Goal: Information Seeking & Learning: Learn about a topic

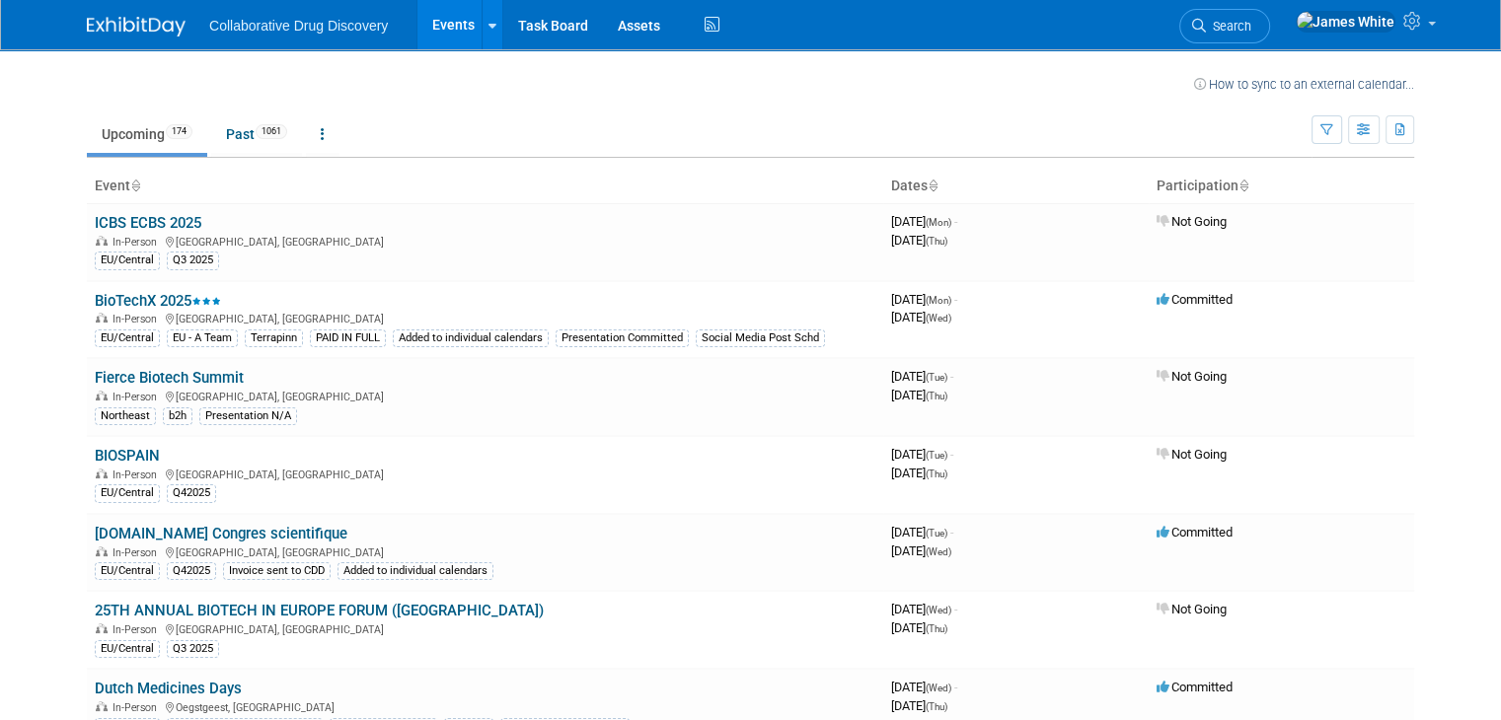
click at [16, 359] on body "Collaborative Drug Discovery Events Recently Viewed Events: Academic Drug Disco…" at bounding box center [750, 360] width 1501 height 720
click at [1342, 141] on button "button" at bounding box center [1327, 129] width 31 height 29
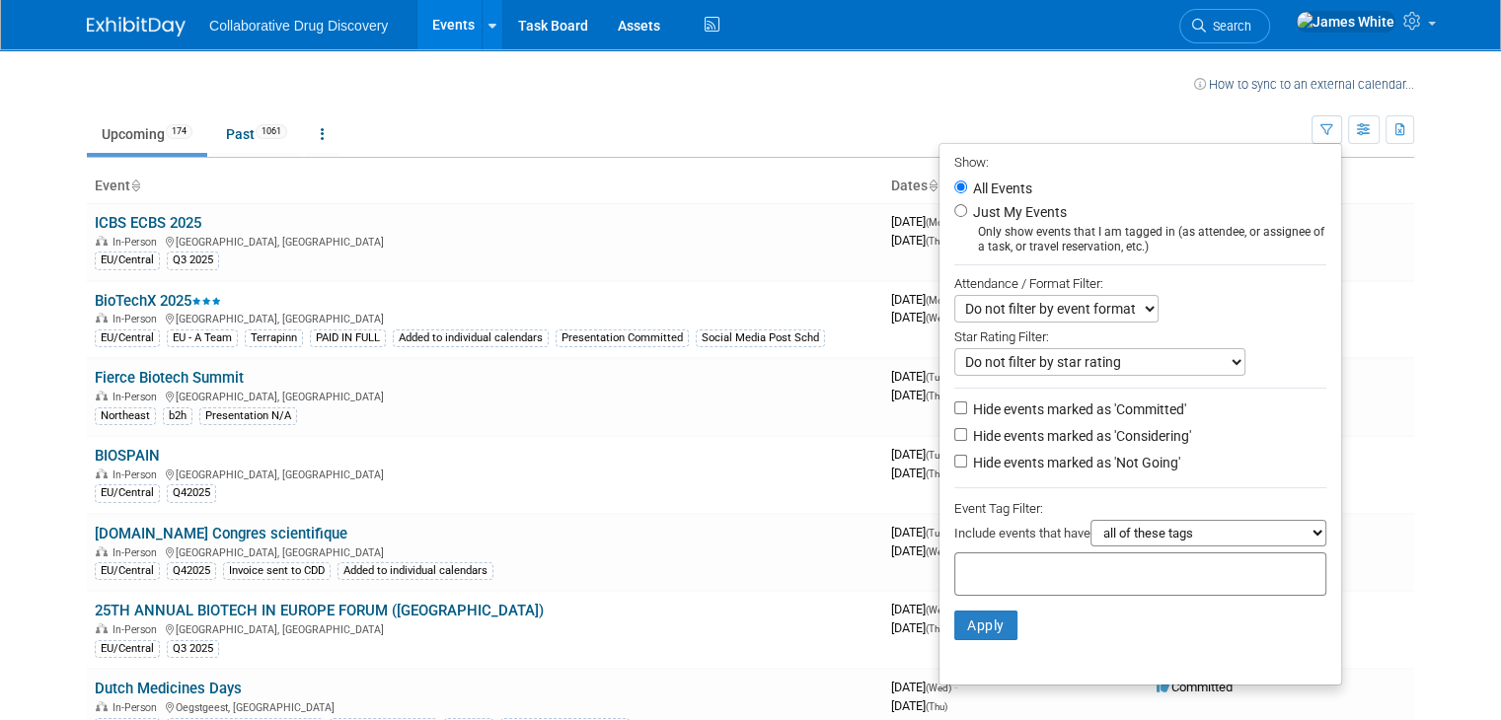
click at [1058, 229] on div "Only show events that I am tagged in (as attendee, or assignee of a task, or tr…" at bounding box center [1140, 240] width 372 height 30
click at [983, 210] on label "Just My Events" at bounding box center [1018, 212] width 98 height 20
click at [967, 210] on input "Just My Events" at bounding box center [960, 210] width 13 height 13
radio input "true"
click at [982, 618] on button "Apply" at bounding box center [985, 626] width 63 height 30
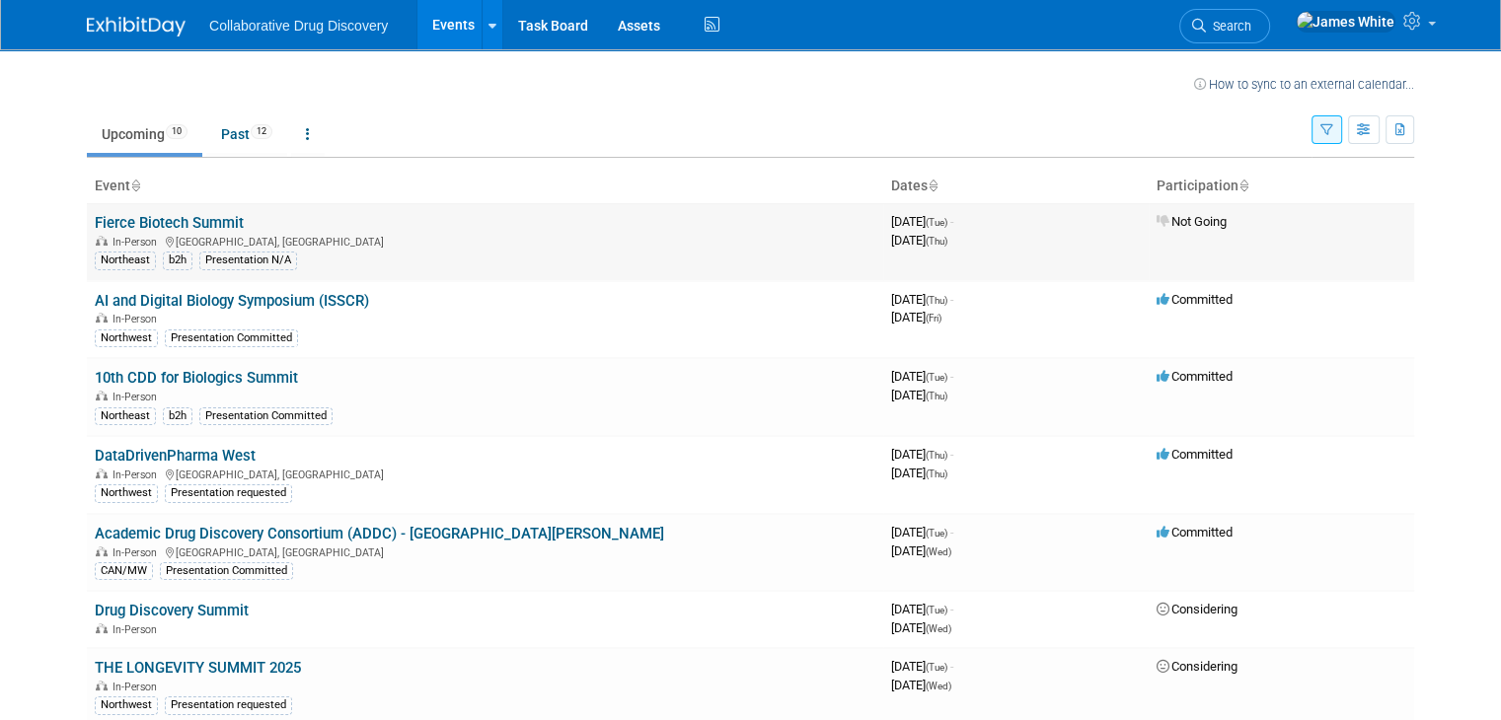
click at [170, 222] on link "Fierce Biotech Summit" at bounding box center [169, 223] width 149 height 18
click at [1336, 137] on button "button" at bounding box center [1327, 129] width 31 height 29
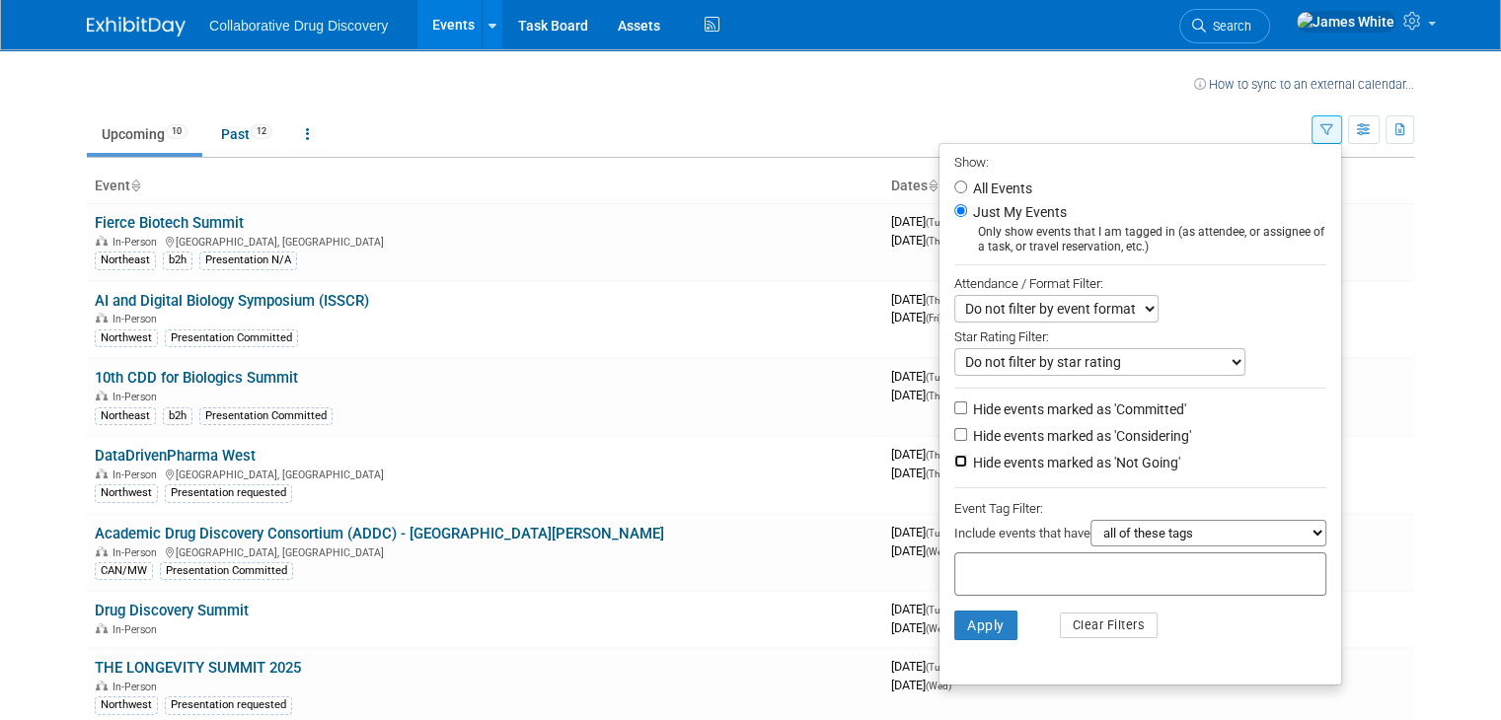
click at [966, 459] on input "Hide events marked as 'Not Going'" at bounding box center [960, 461] width 13 height 13
checkbox input "true"
click at [983, 630] on button "Apply" at bounding box center [985, 626] width 63 height 30
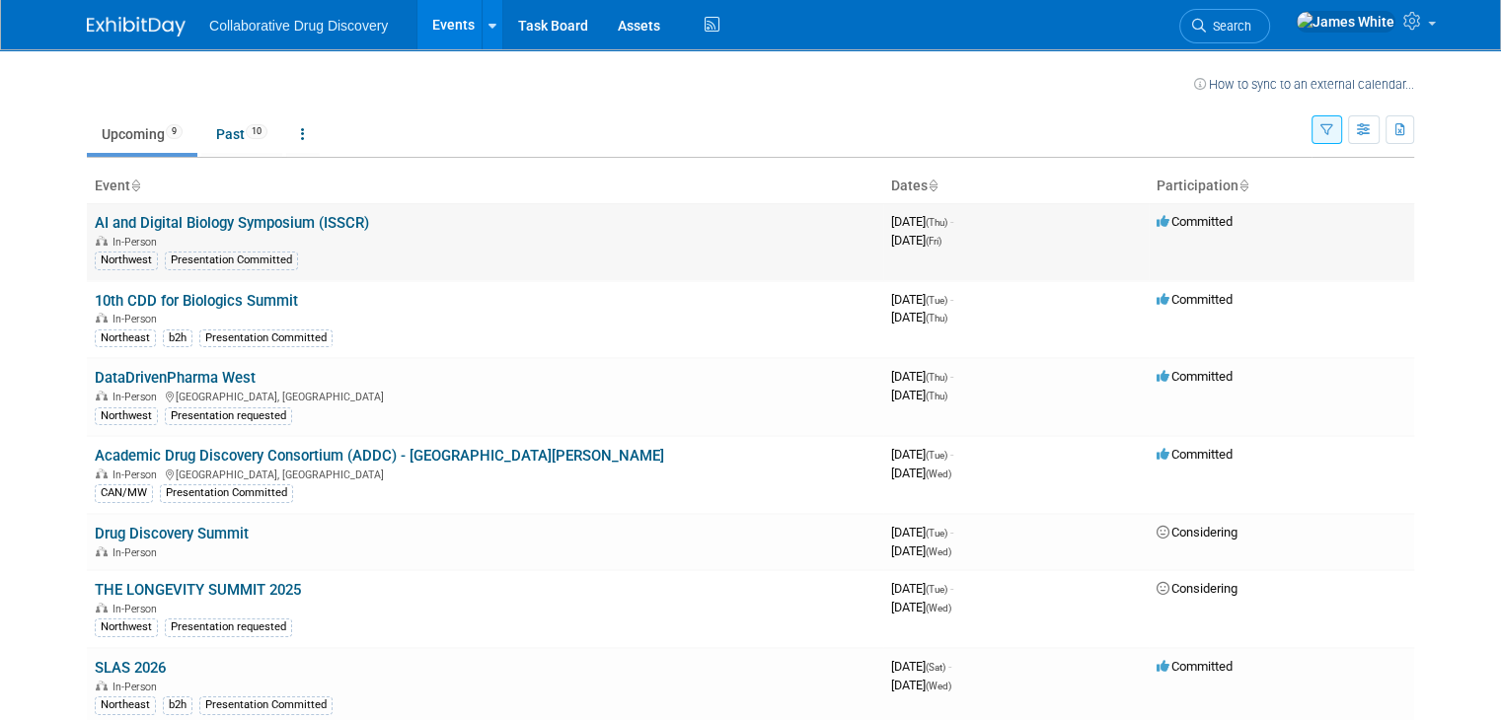
click at [339, 226] on link "AI and Digital Biology Symposium (ISSCR)" at bounding box center [232, 223] width 274 height 18
click at [243, 299] on link "10th CDD for Biologics Summit" at bounding box center [196, 301] width 203 height 18
click at [187, 296] on link "10th CDD for Biologics Summit" at bounding box center [196, 301] width 203 height 18
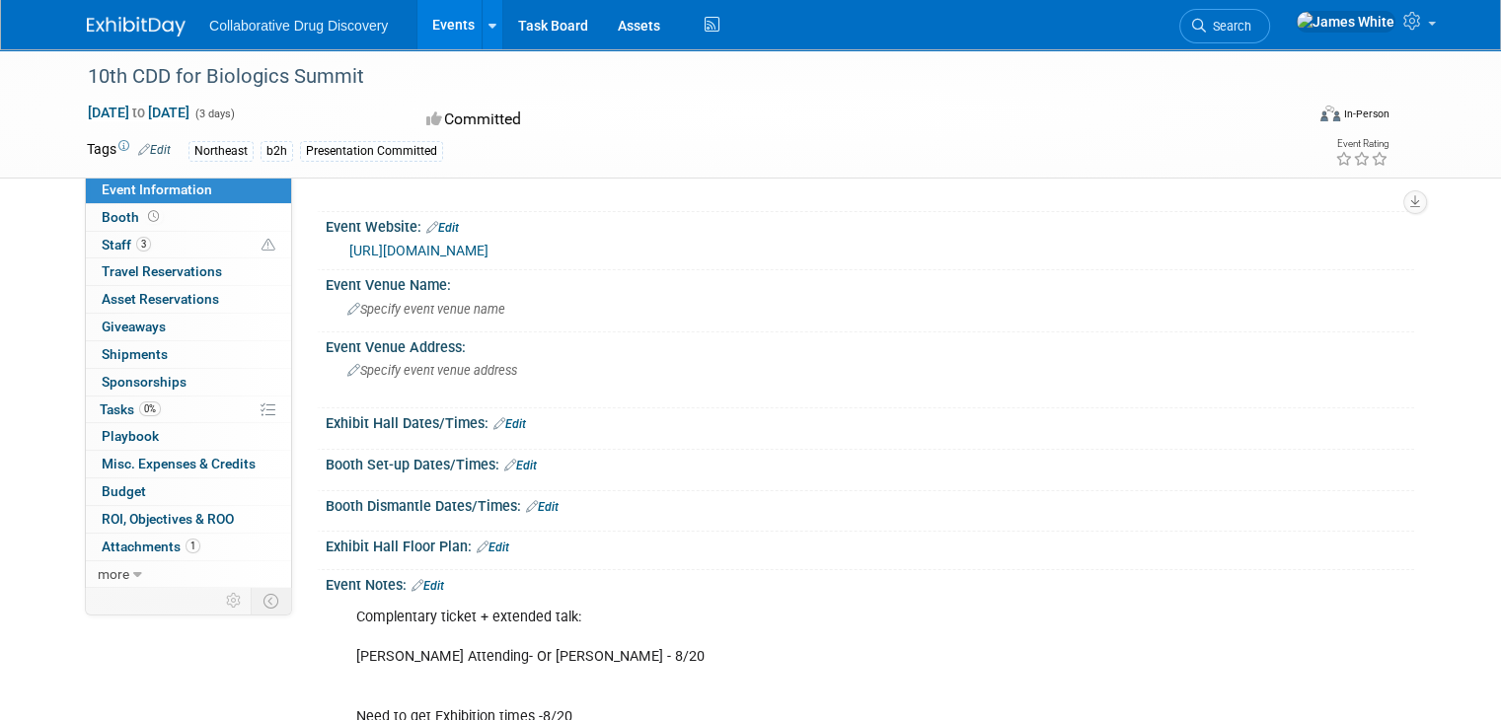
scroll to position [43, 0]
click at [489, 258] on link "https://cdd-biologics.com/?utm_source=internal&utm_medium=email&utm_campaign=re…" at bounding box center [418, 250] width 139 height 16
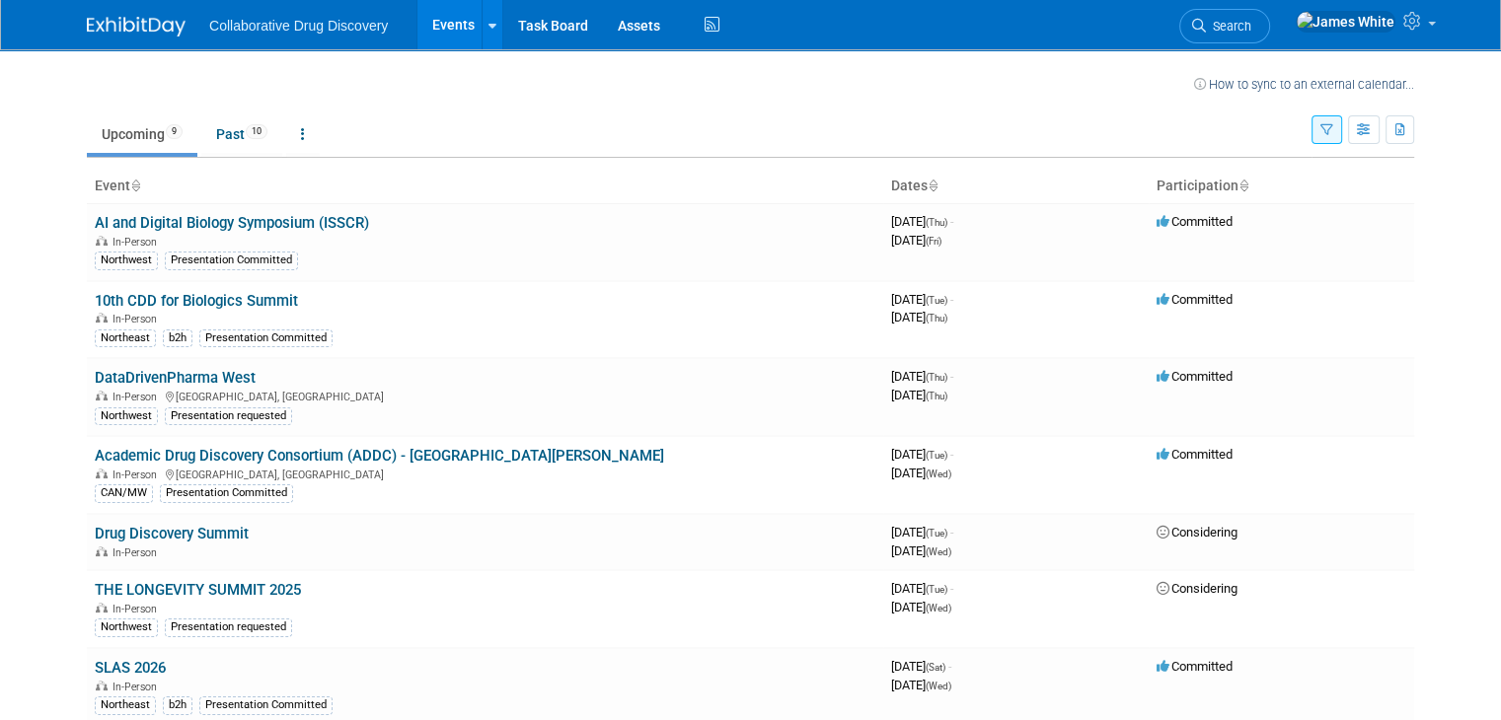
scroll to position [98, 0]
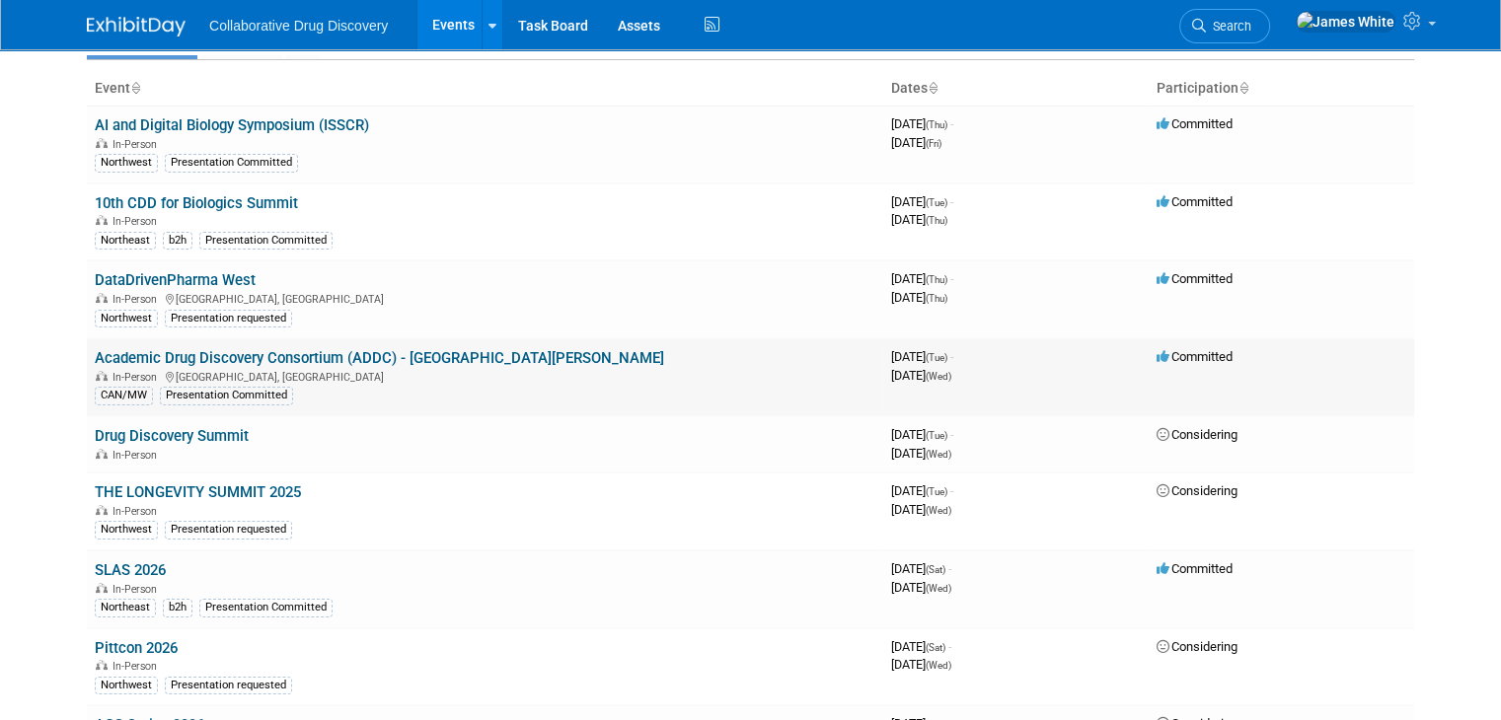
click at [360, 356] on link "Academic Drug Discovery Consortium (ADDC) - [GEOGRAPHIC_DATA][PERSON_NAME]" at bounding box center [379, 358] width 569 height 18
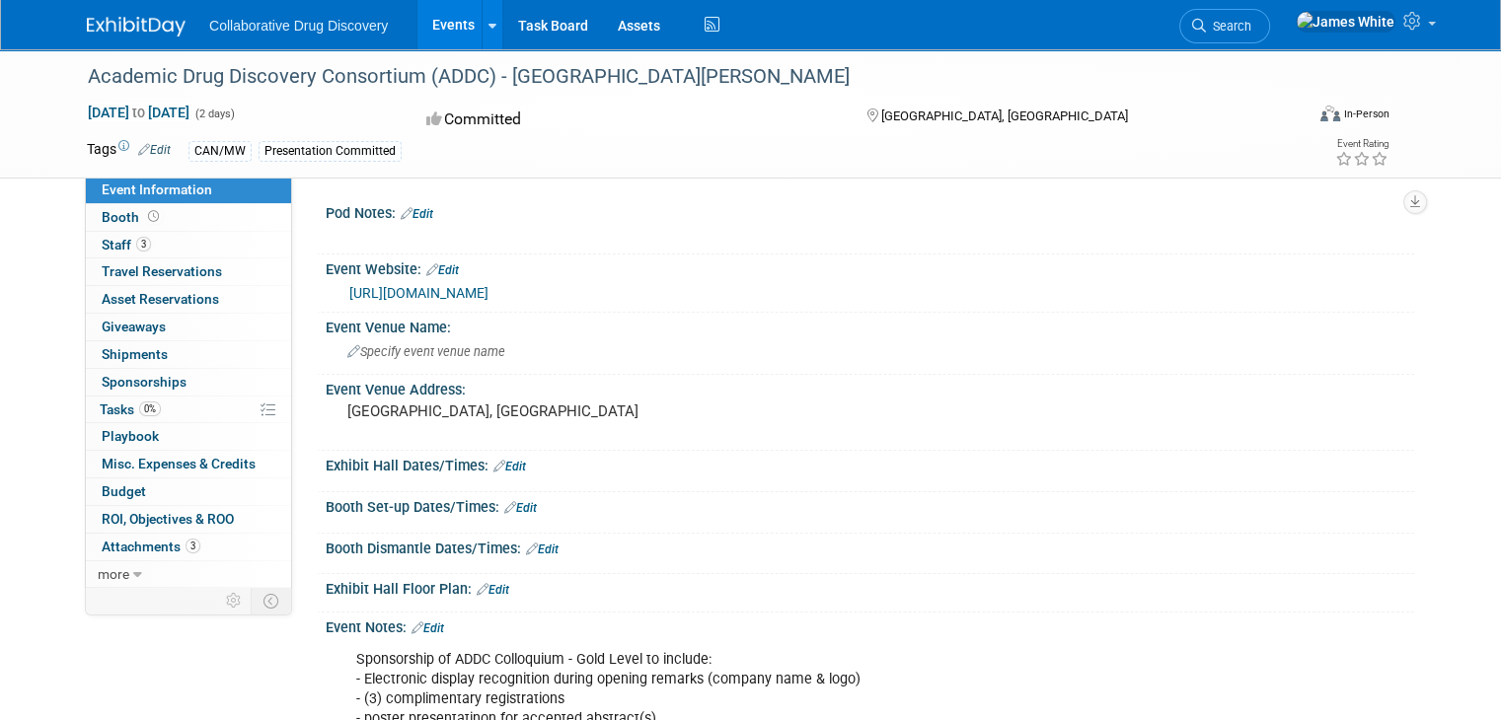
click at [489, 294] on link "[URL][DOMAIN_NAME]" at bounding box center [418, 293] width 139 height 16
